Goal: Check status

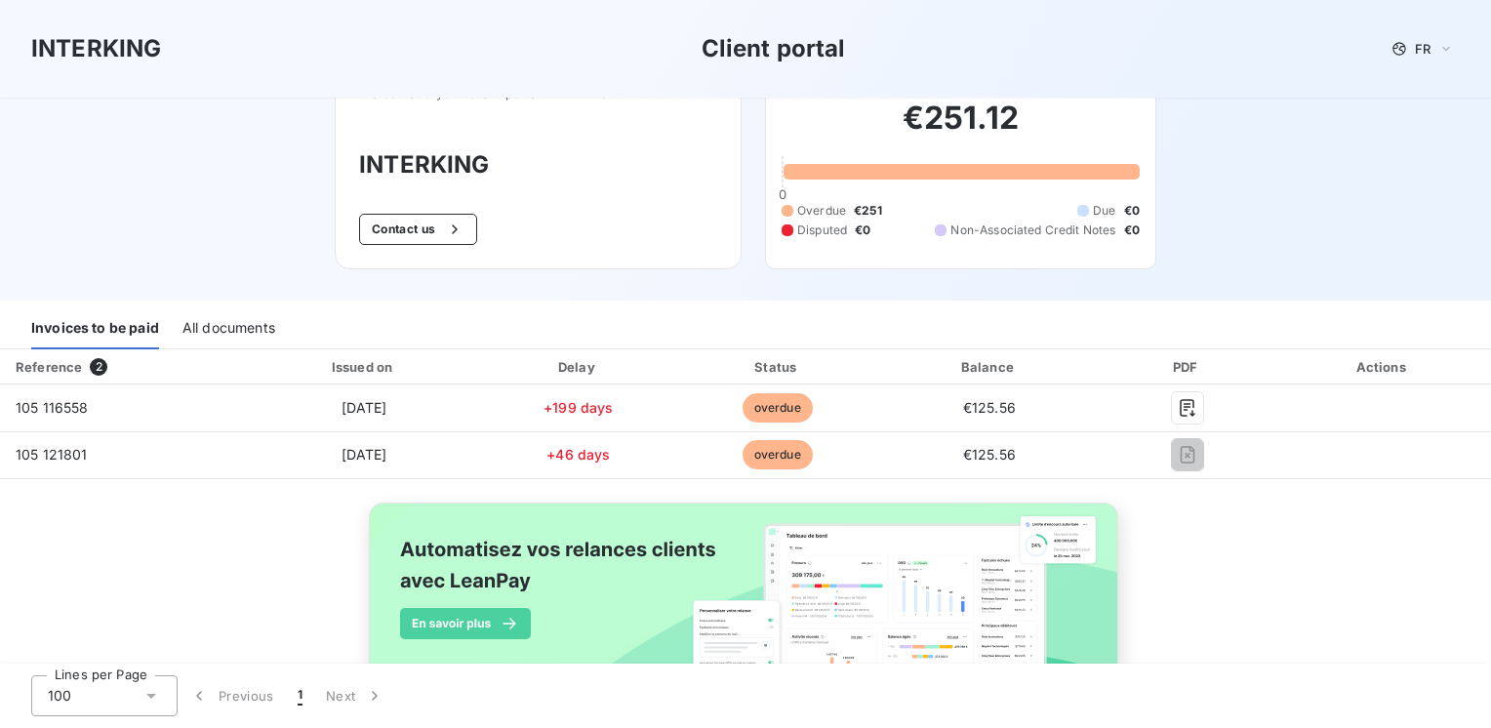
scroll to position [98, 0]
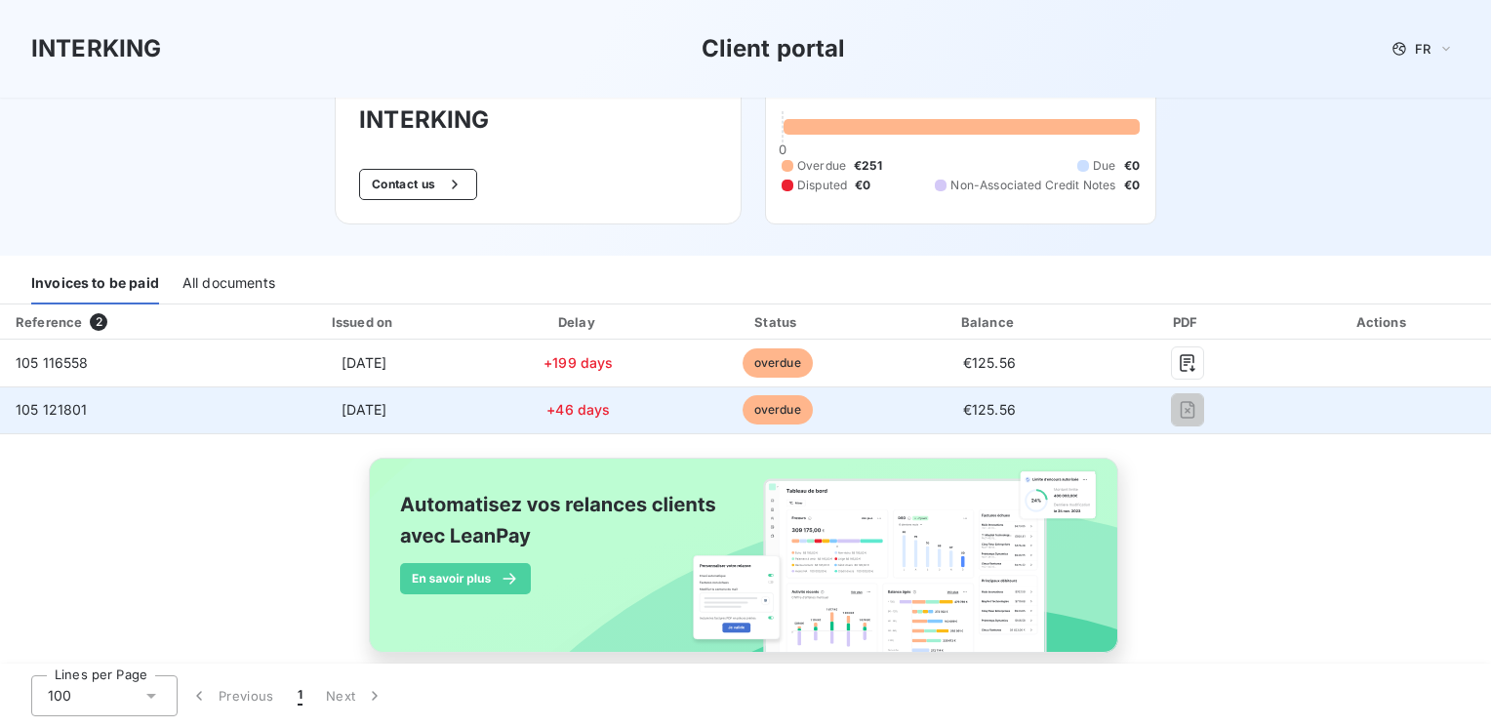
click at [777, 418] on span "overdue" at bounding box center [778, 409] width 70 height 29
click at [777, 417] on span "overdue" at bounding box center [778, 409] width 70 height 29
click at [64, 409] on span "105 121801" at bounding box center [52, 409] width 72 height 17
click at [62, 408] on span "105 121801" at bounding box center [52, 409] width 72 height 17
click at [1115, 412] on div at bounding box center [1186, 409] width 143 height 31
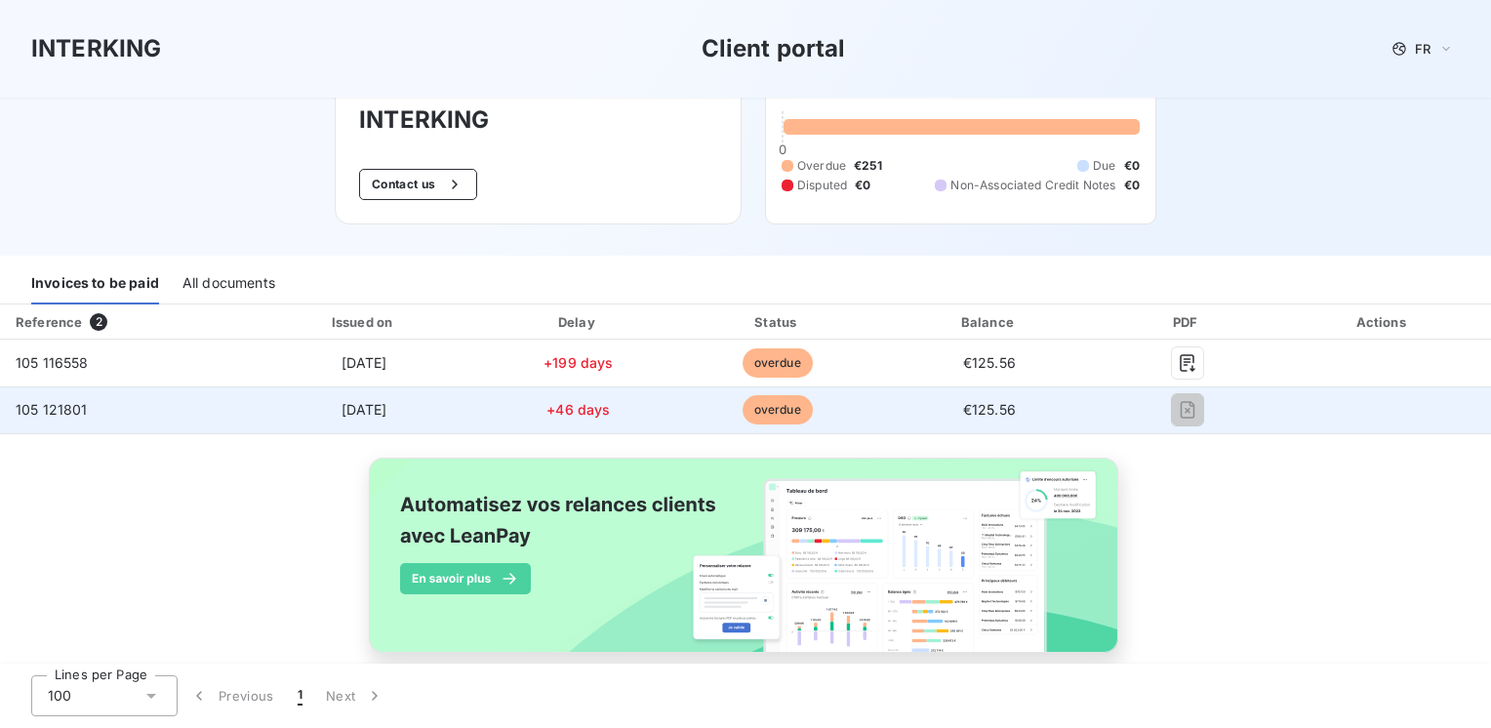
click at [1020, 396] on td "€125.56" at bounding box center [989, 409] width 221 height 47
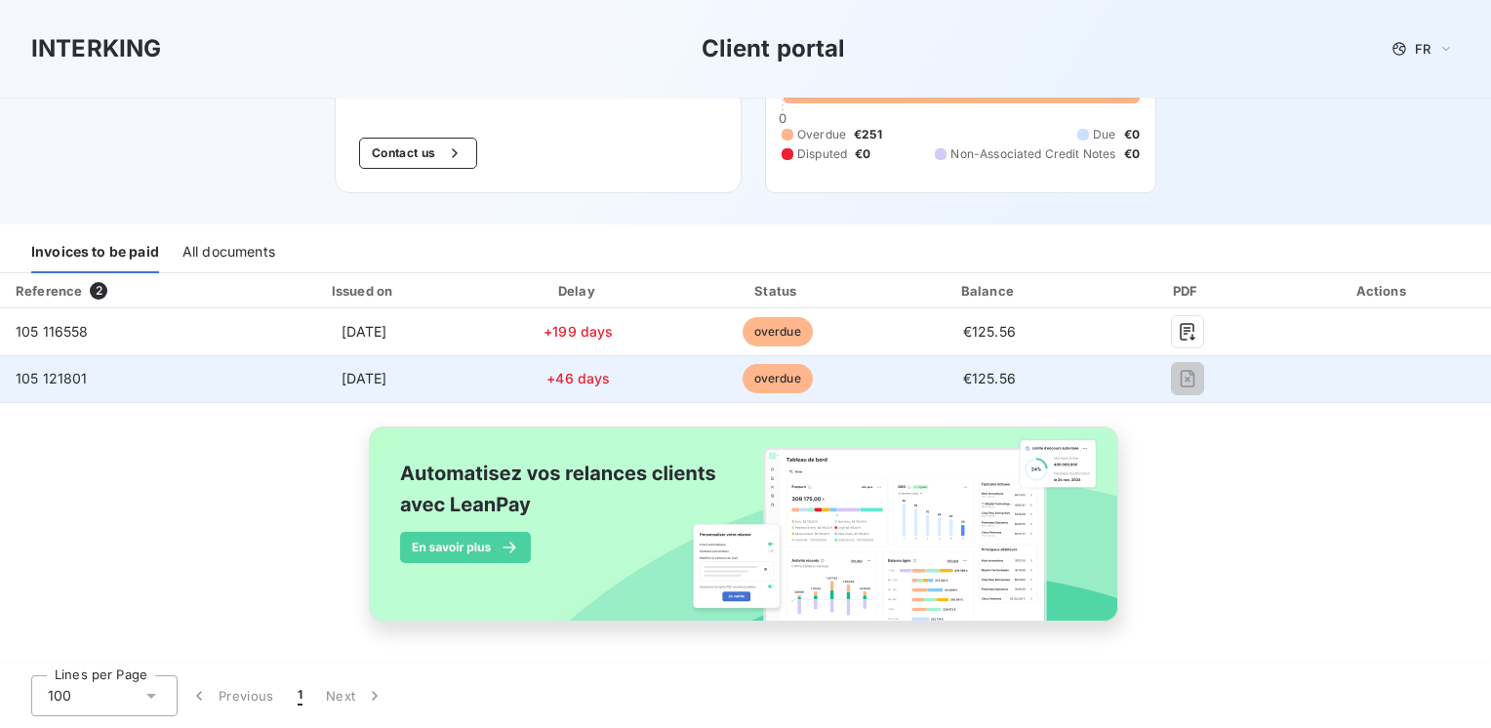
scroll to position [0, 0]
